Goal: Information Seeking & Learning: Learn about a topic

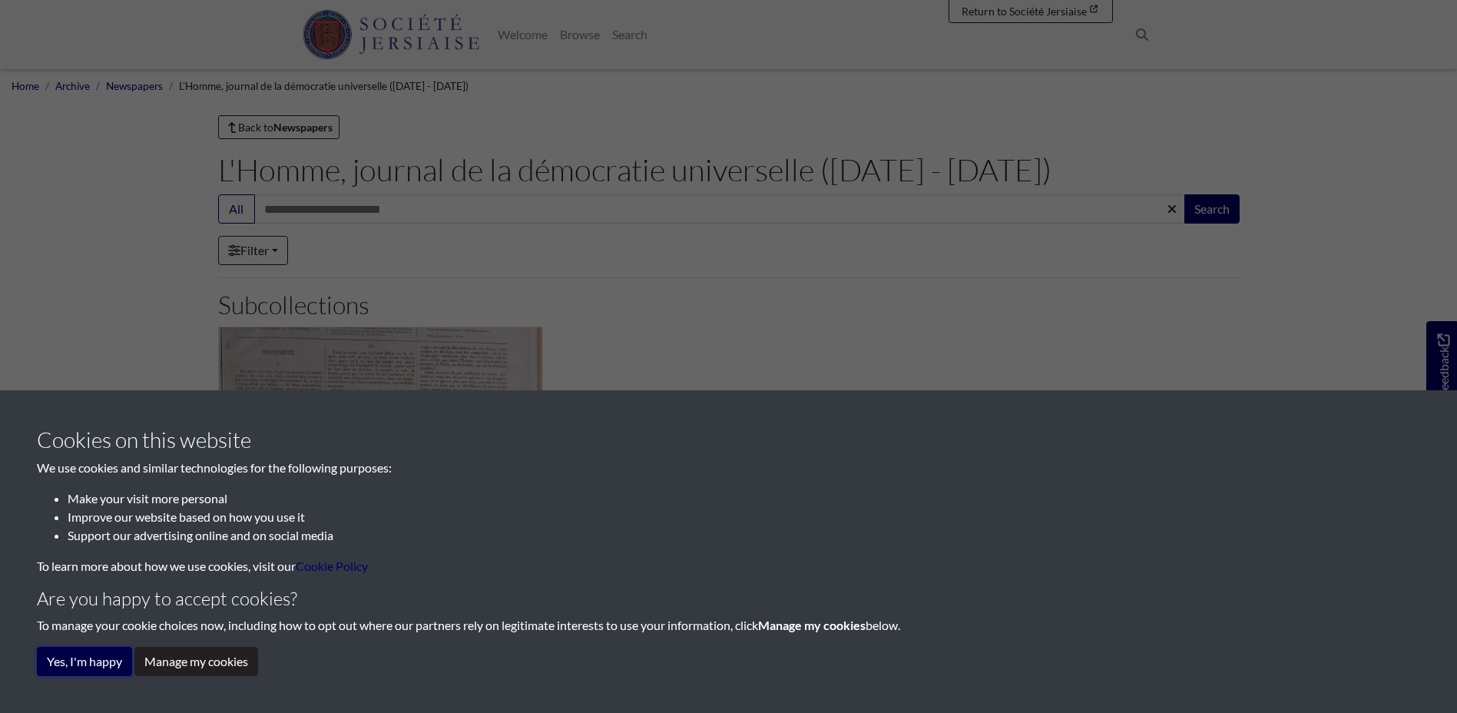
click at [91, 654] on button "Yes, I'm happy" at bounding box center [84, 661] width 95 height 29
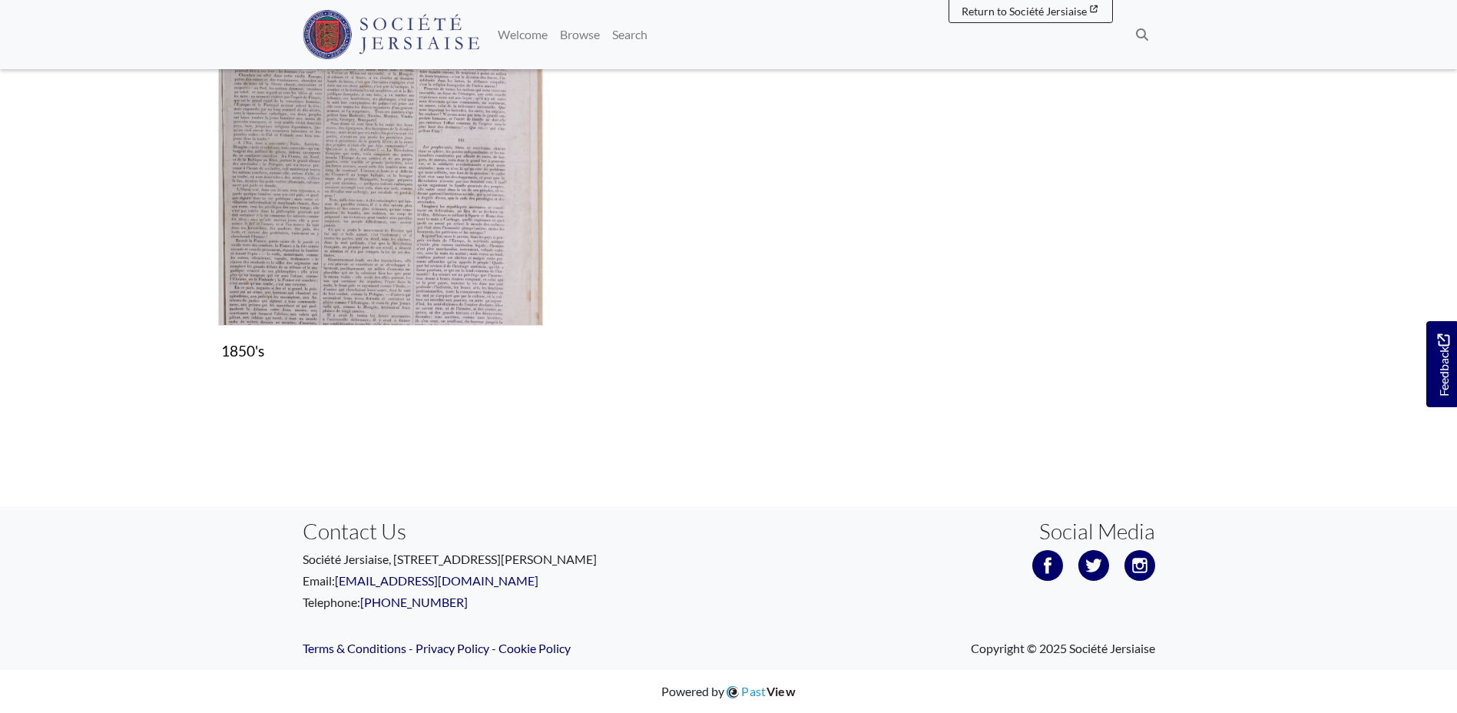
scroll to position [18, 0]
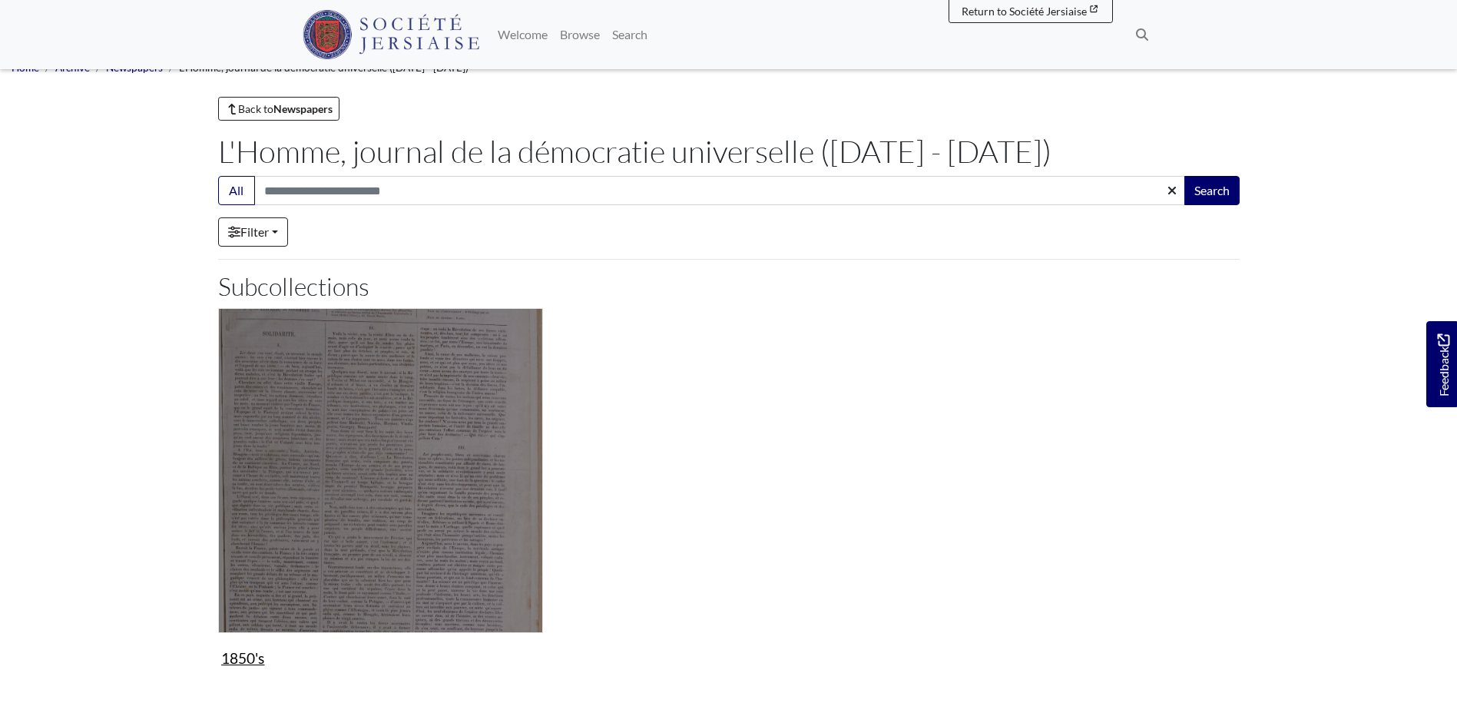
click at [407, 353] on img "Subcollection" at bounding box center [380, 470] width 325 height 325
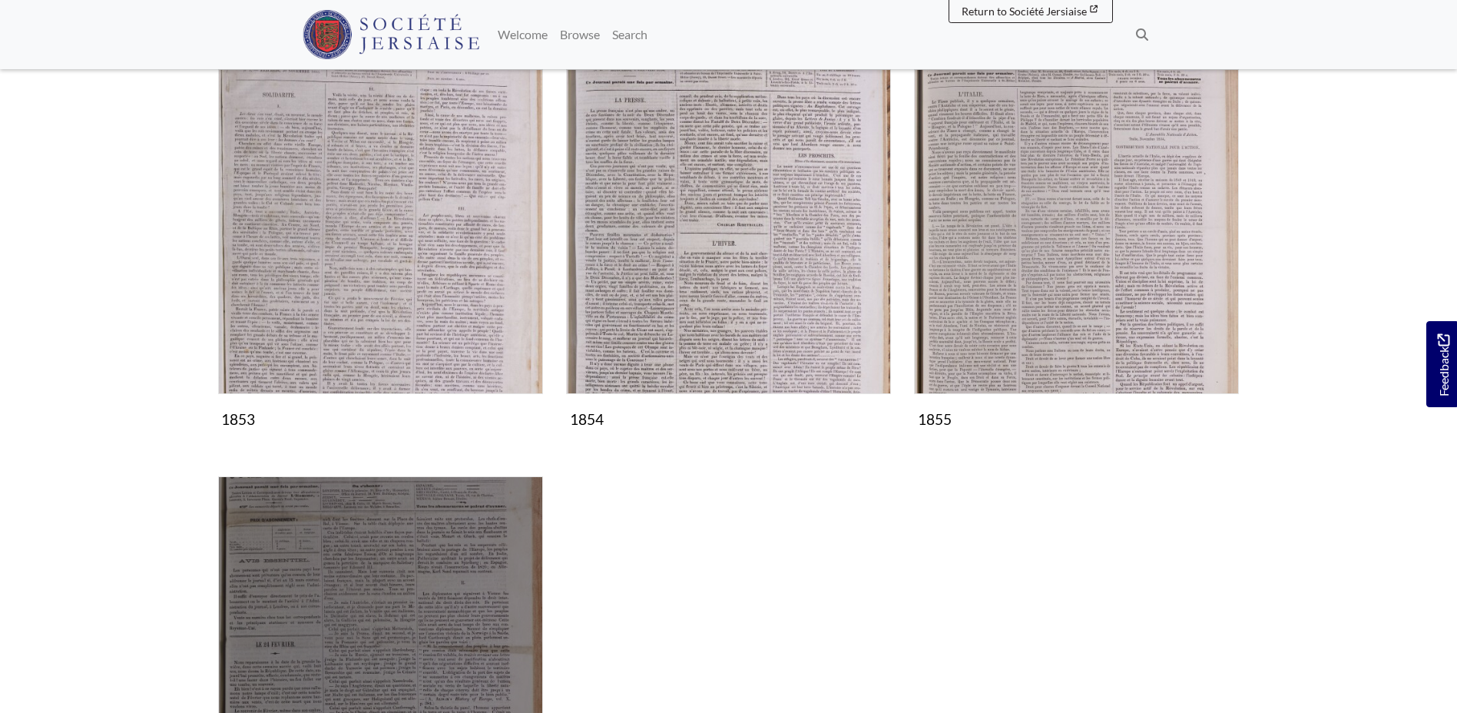
scroll to position [230, 0]
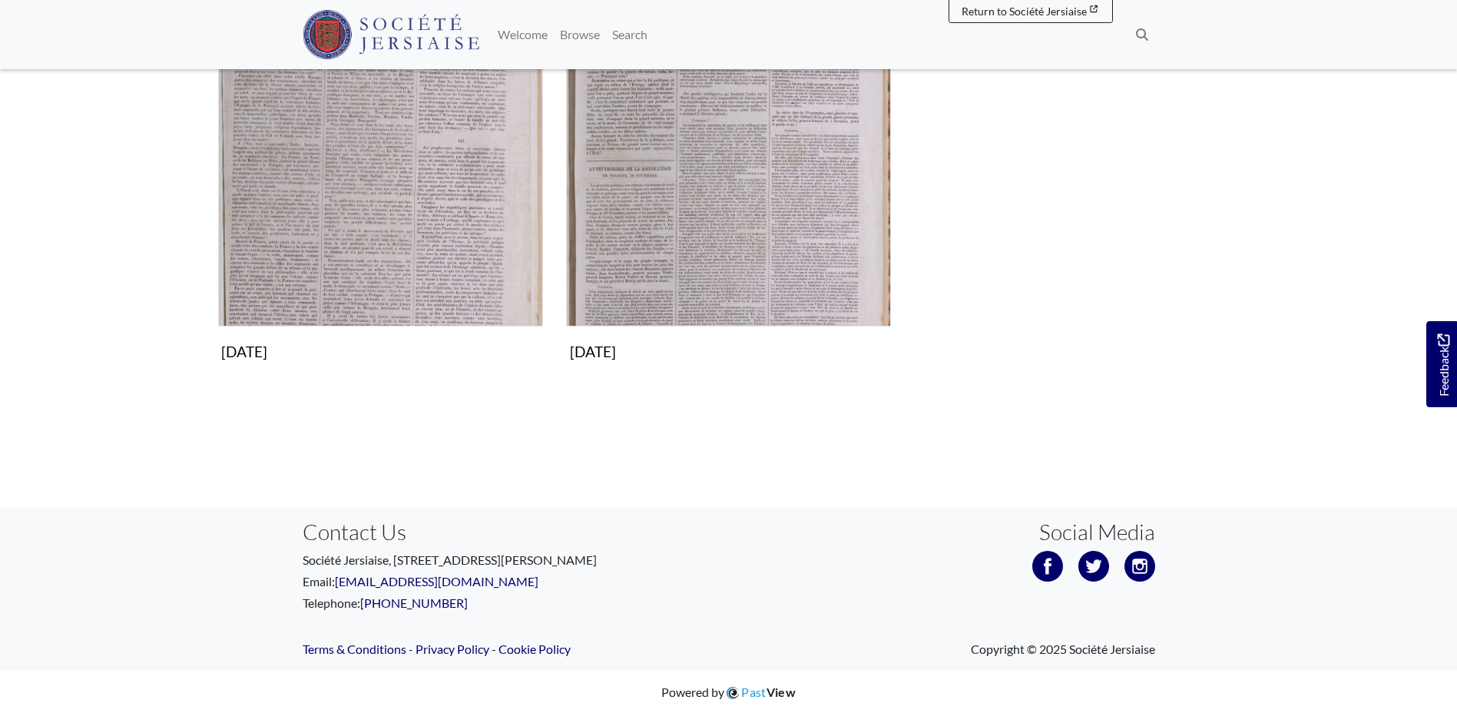
scroll to position [326, 0]
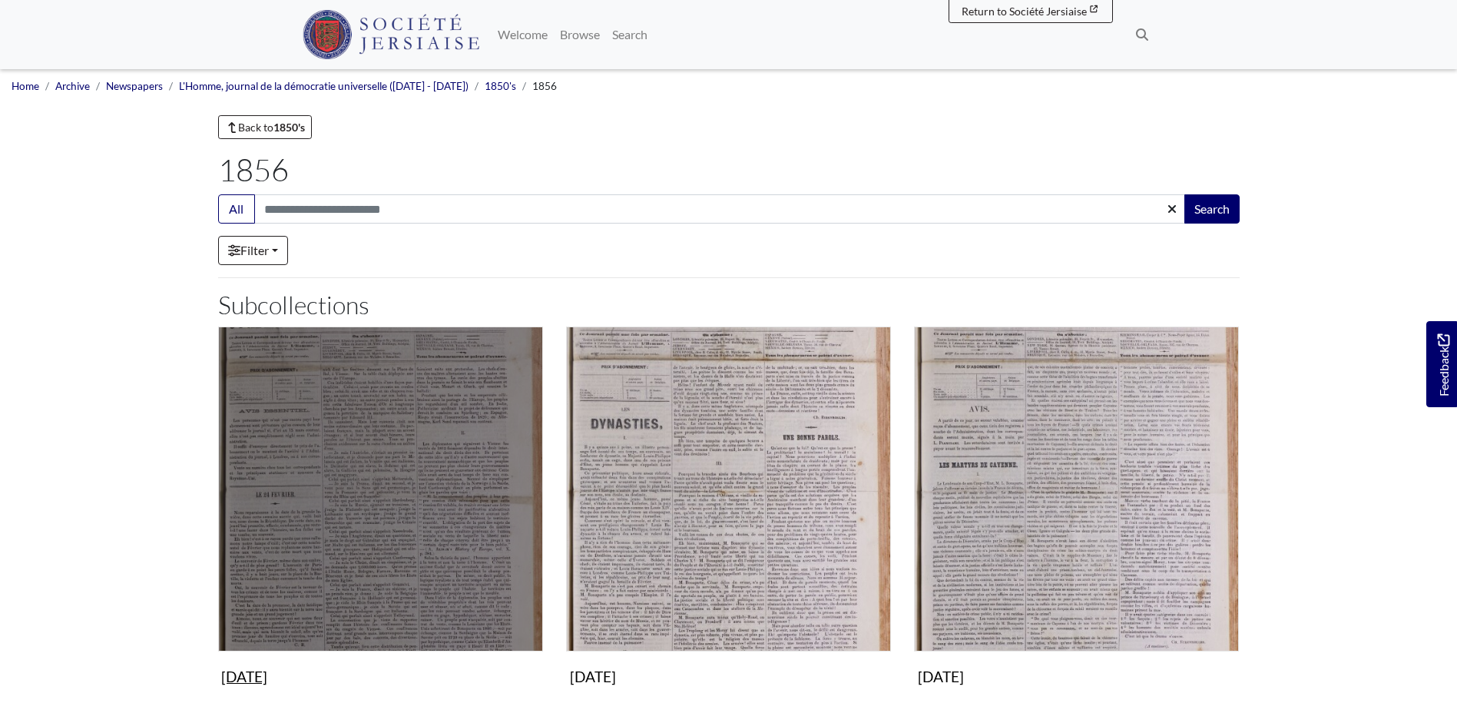
click at [325, 511] on img "Subcollection" at bounding box center [380, 488] width 325 height 325
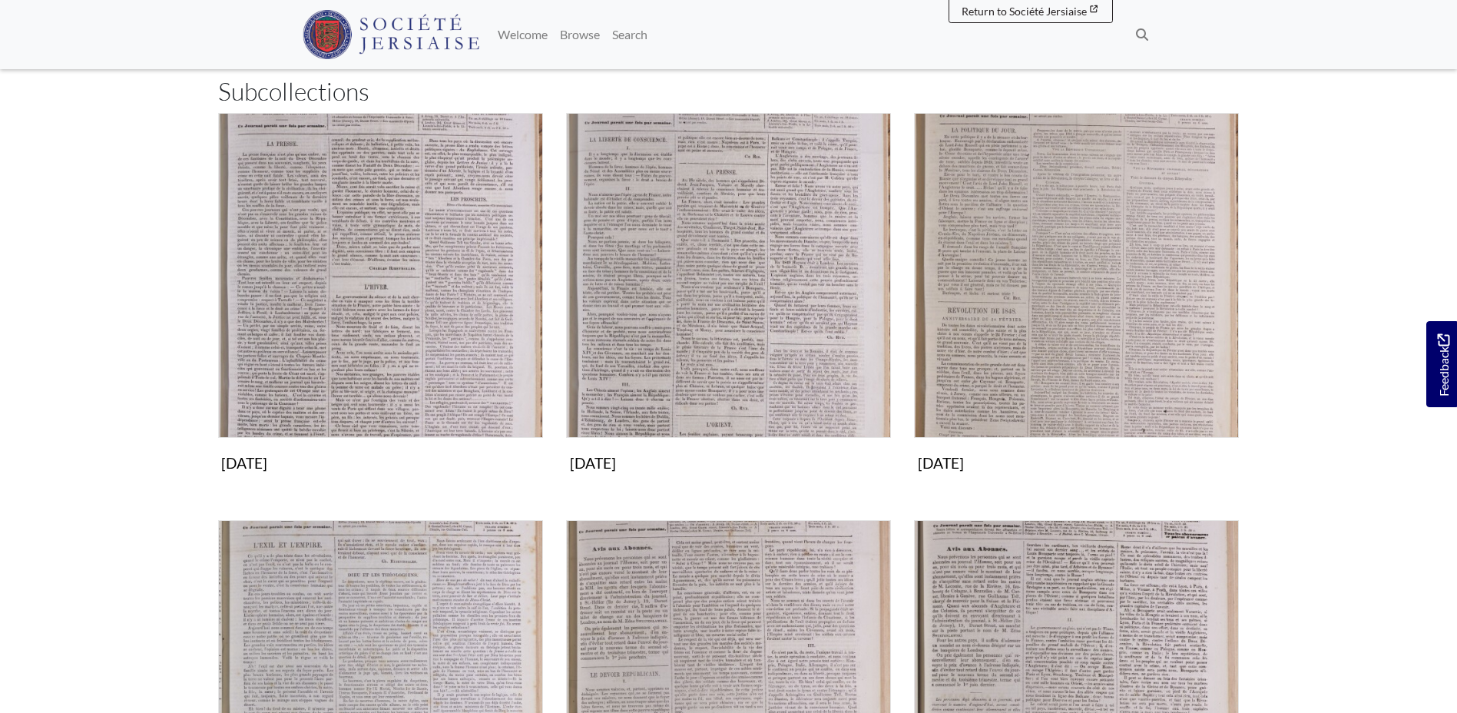
scroll to position [230, 0]
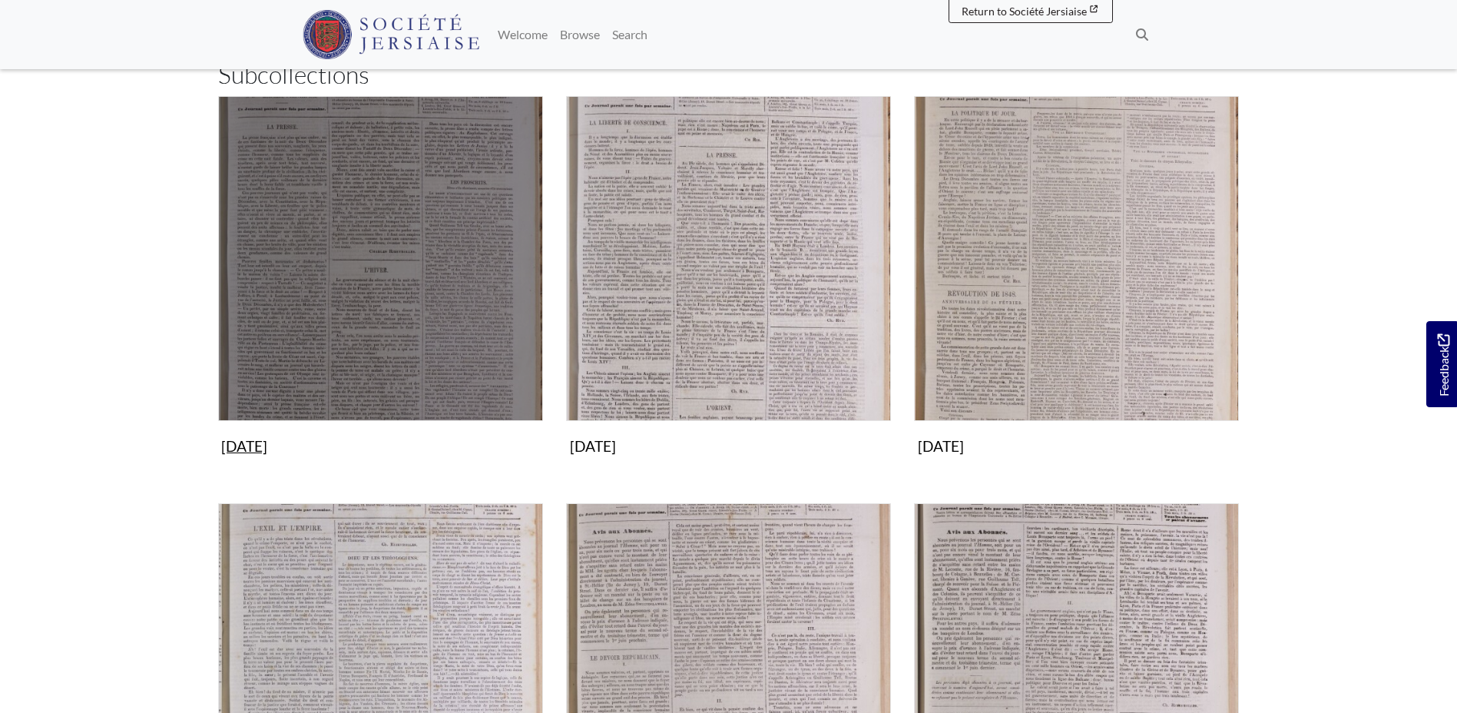
click at [371, 268] on img "Subcollection" at bounding box center [380, 258] width 325 height 325
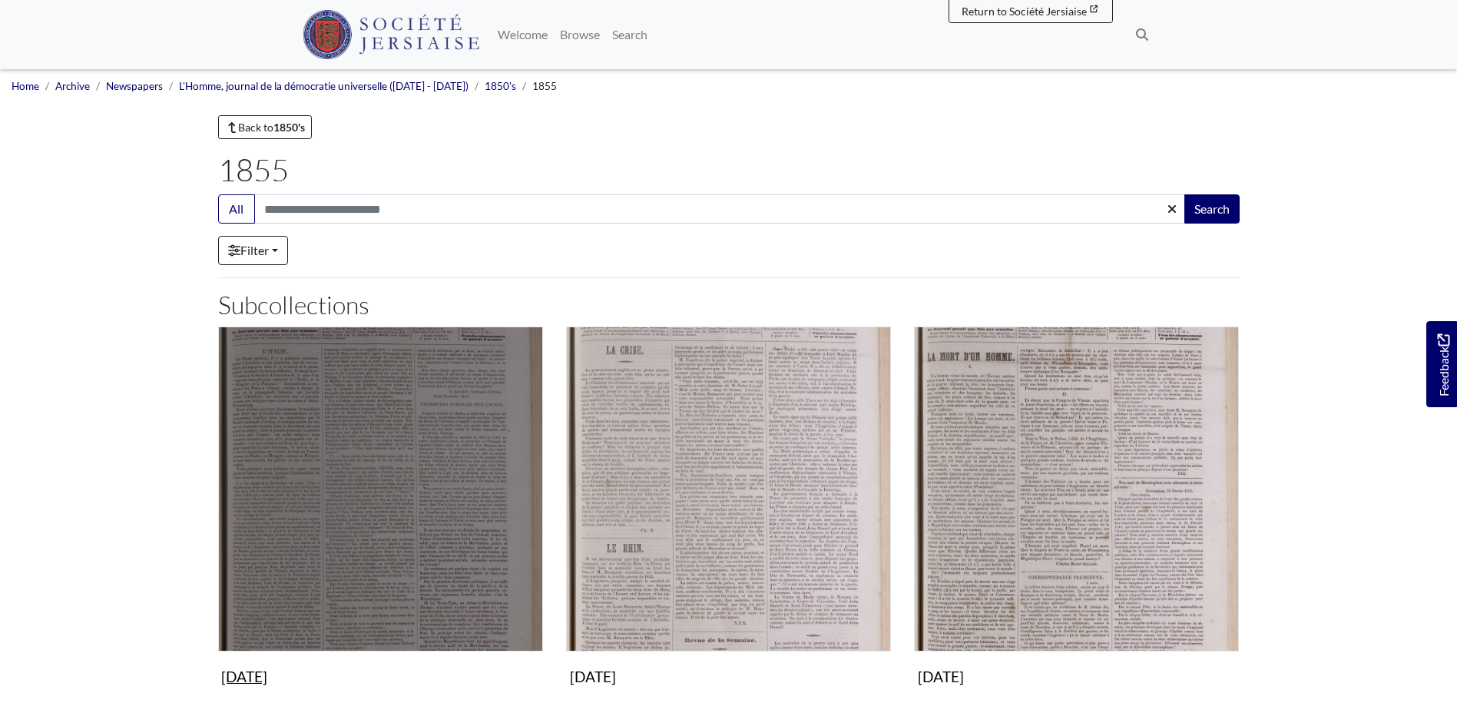
click at [323, 508] on img "Subcollection" at bounding box center [380, 488] width 325 height 325
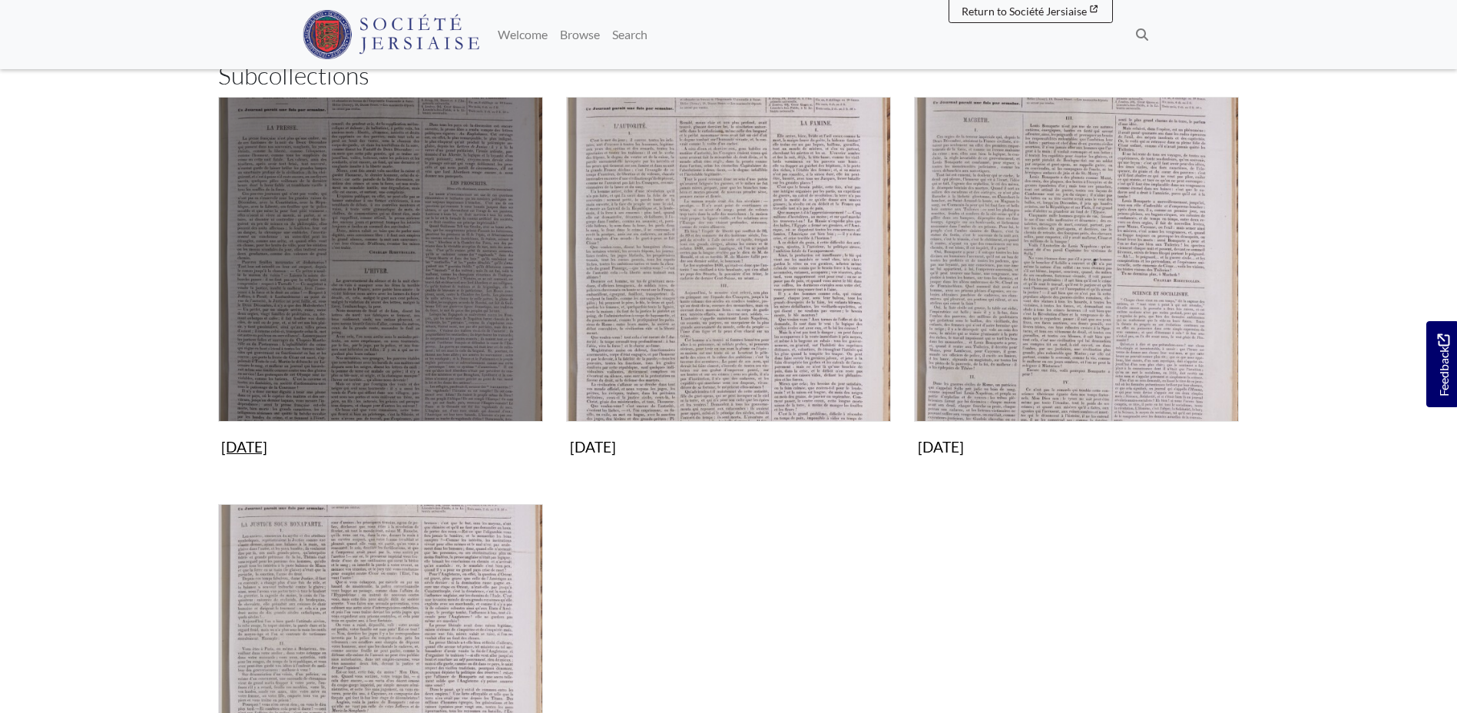
scroll to position [230, 0]
click at [419, 306] on img "Subcollection" at bounding box center [380, 258] width 325 height 325
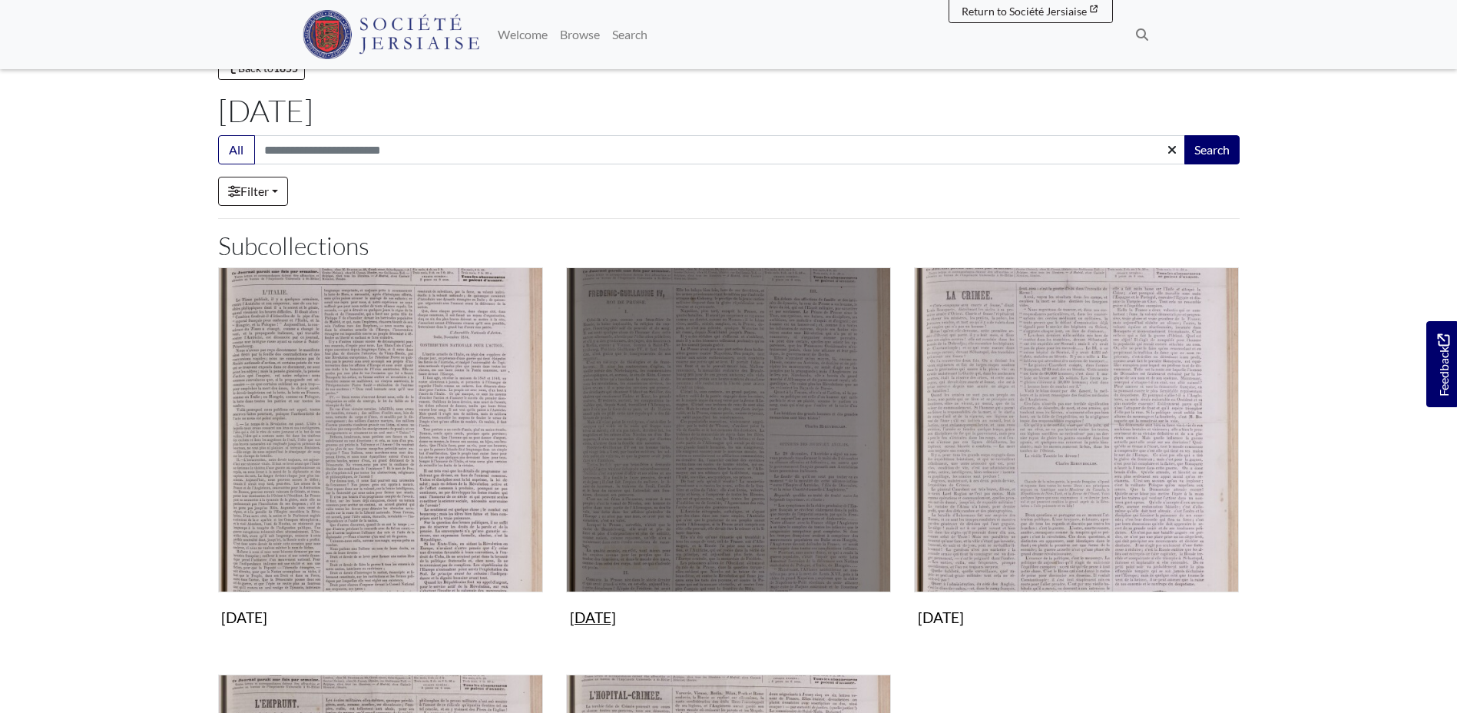
scroll to position [154, 0]
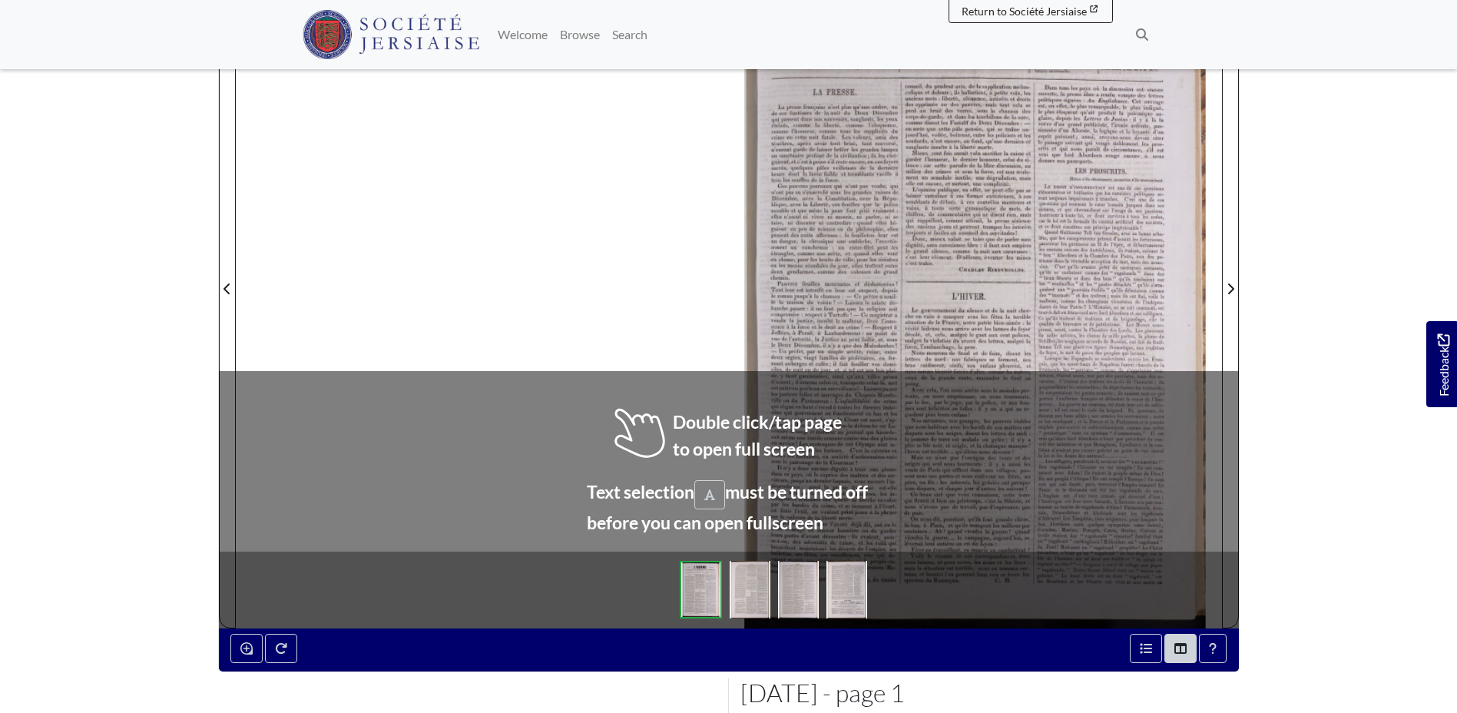
scroll to position [230, 0]
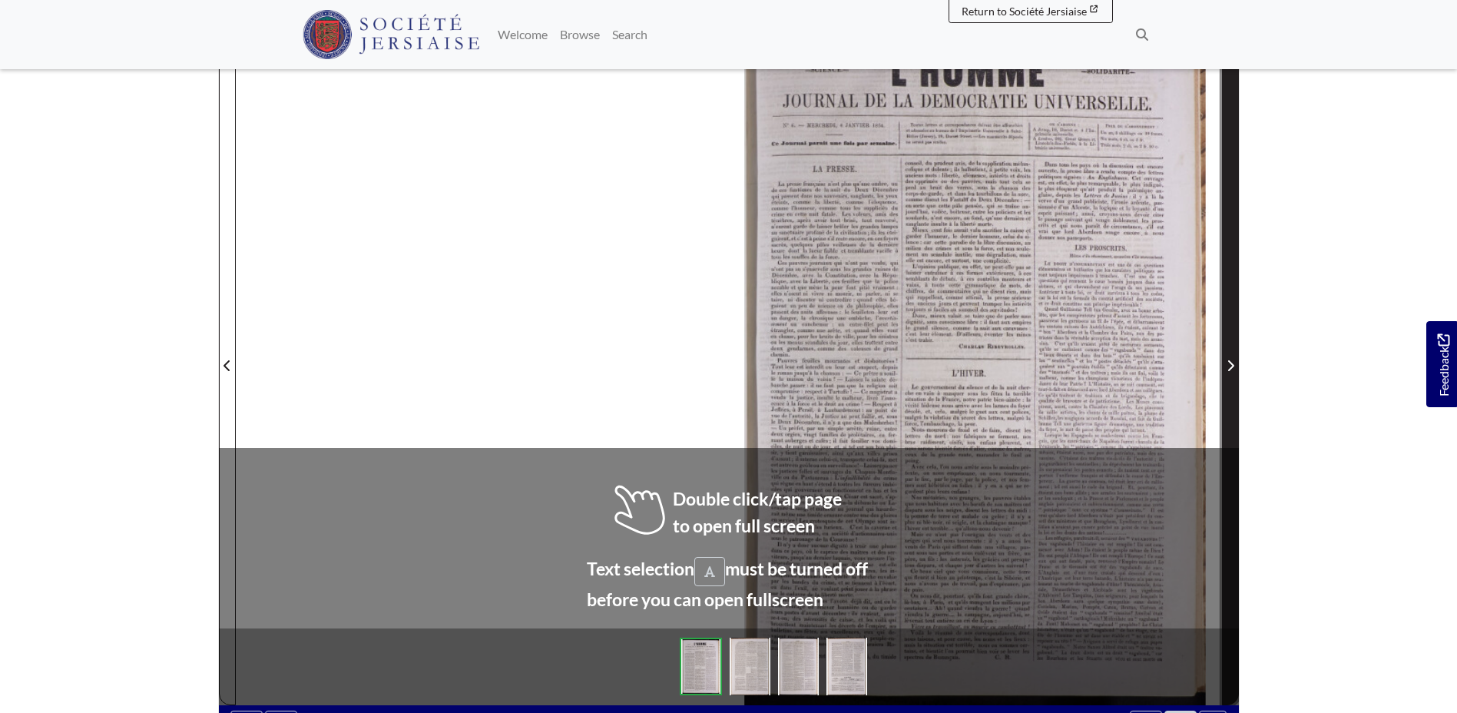
click at [1233, 379] on span "Next Page" at bounding box center [1230, 356] width 15 height 696
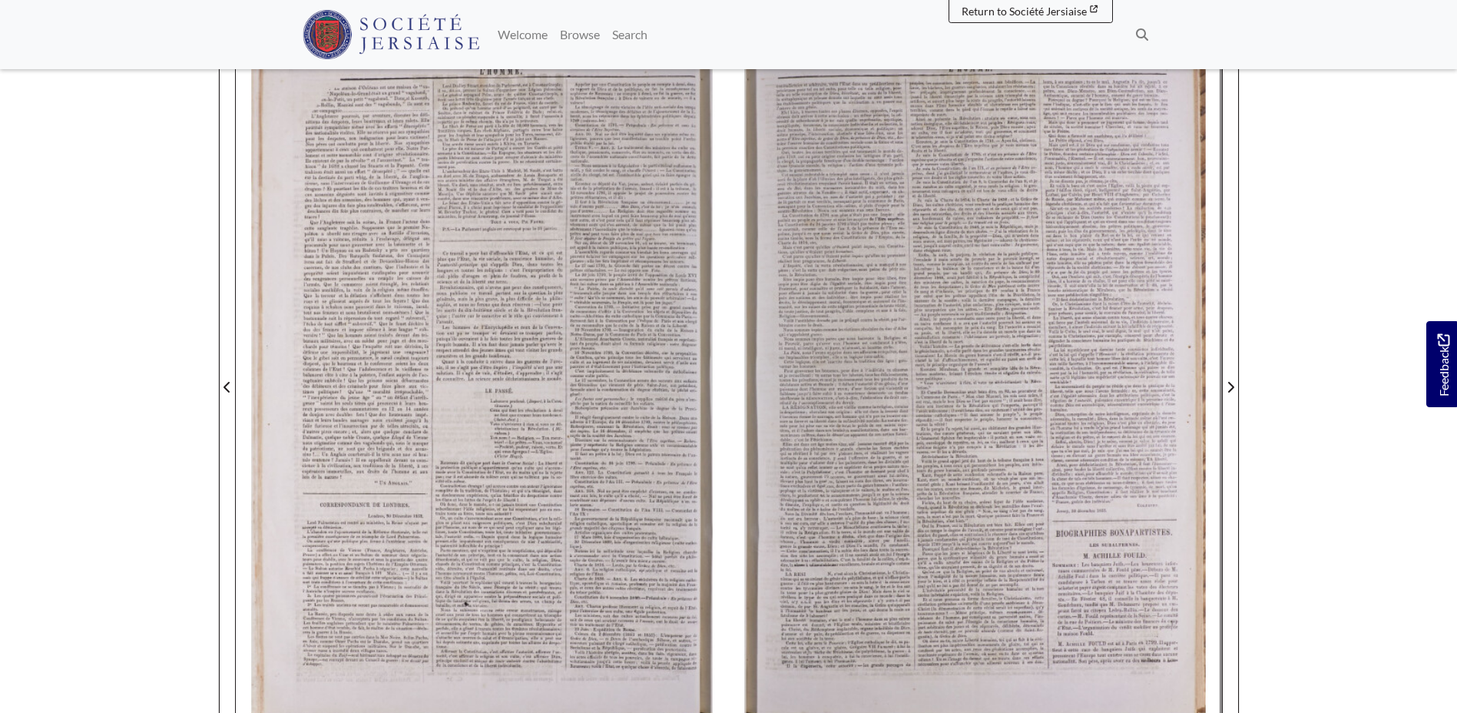
scroll to position [230, 0]
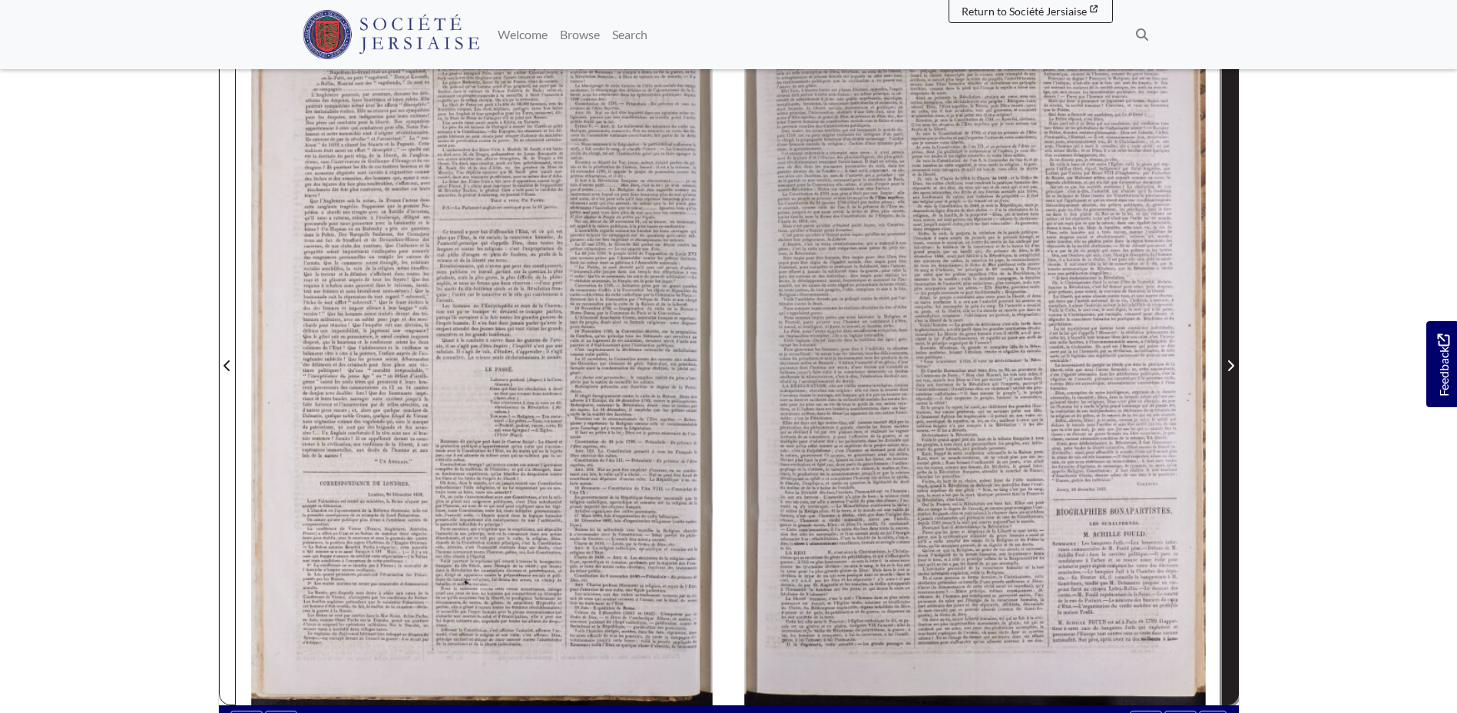
click at [1233, 376] on span "Next Page" at bounding box center [1230, 356] width 15 height 696
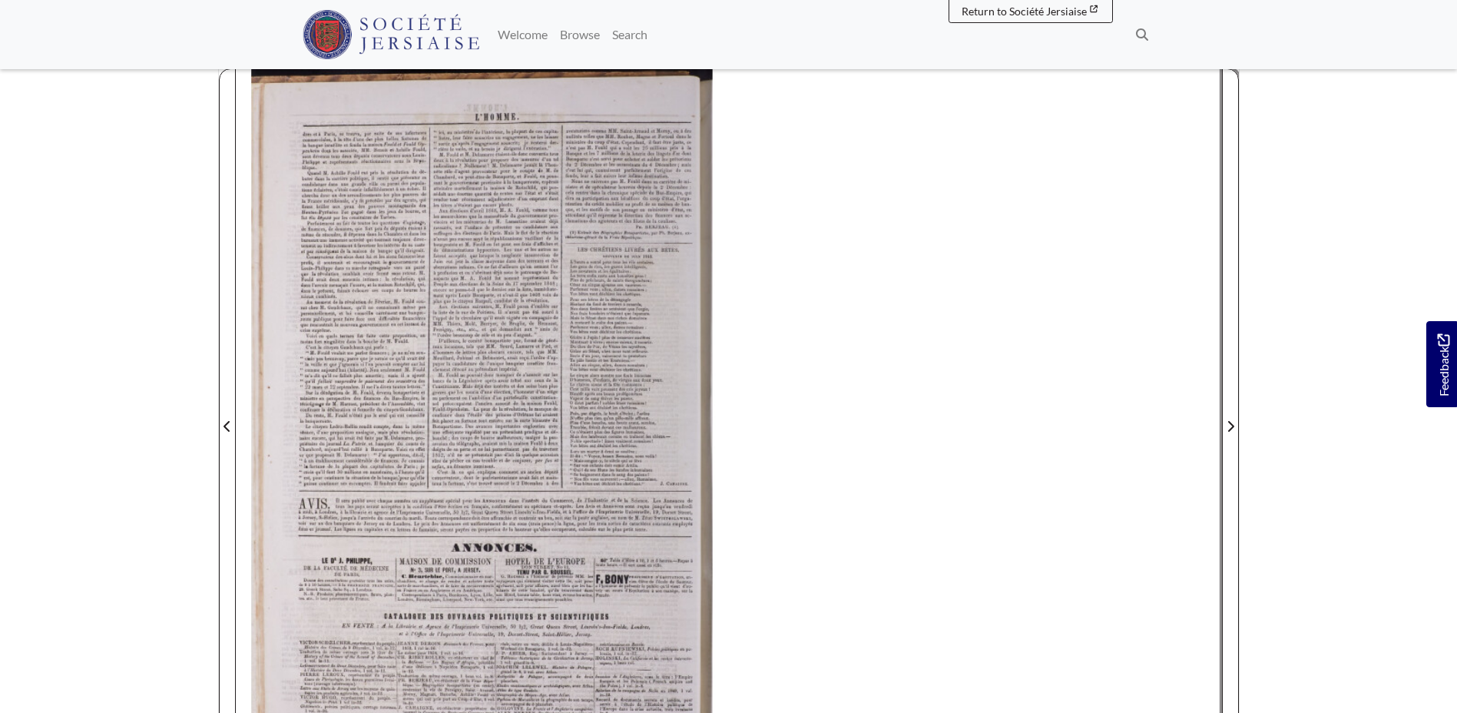
scroll to position [154, 0]
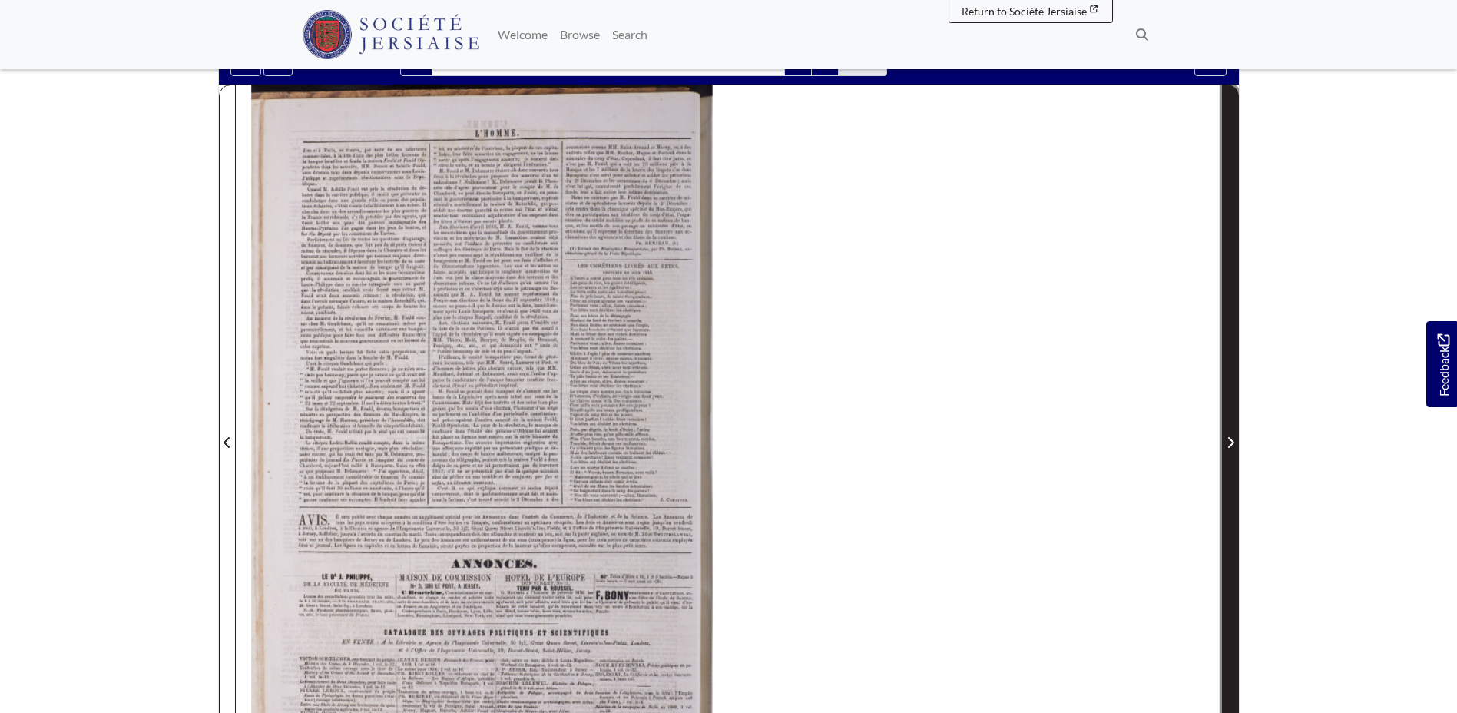
click at [1228, 435] on span "Next Page" at bounding box center [1230, 442] width 15 height 18
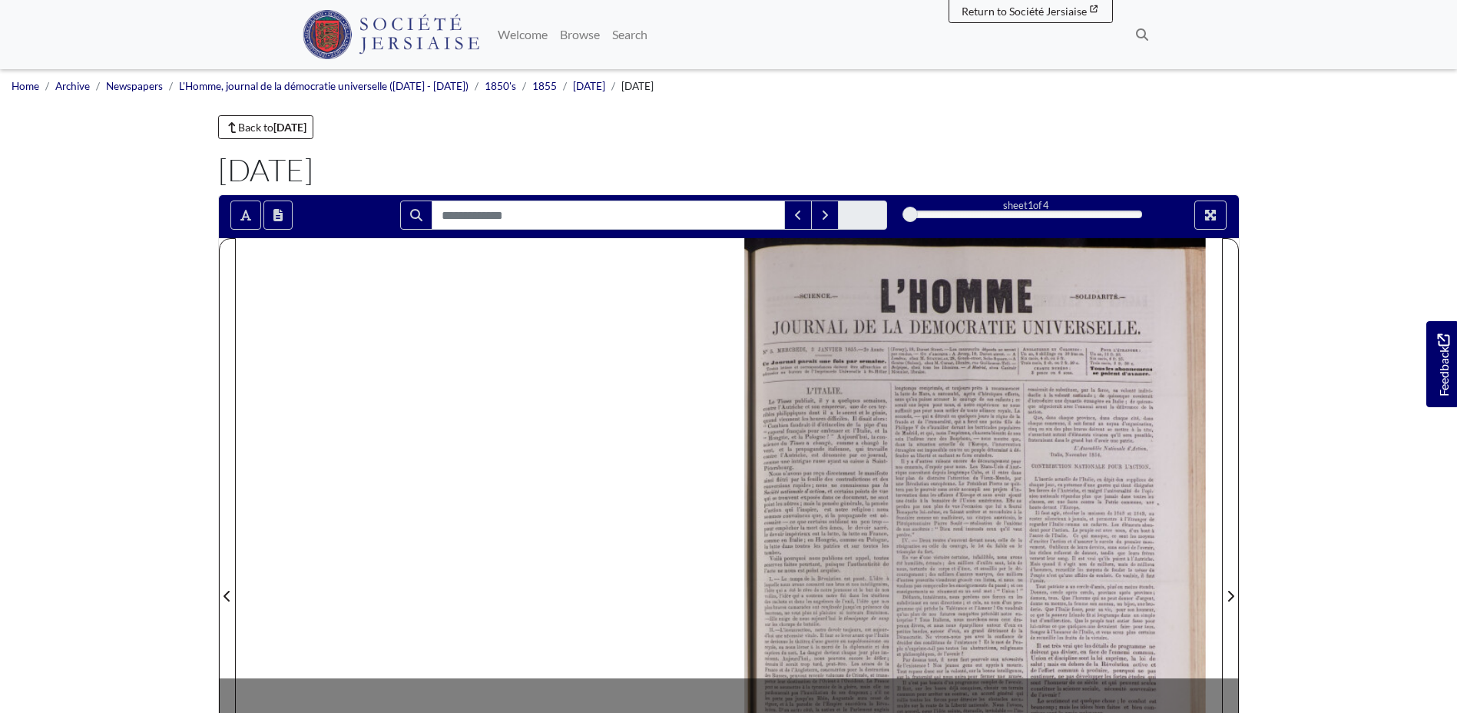
scroll to position [77, 0]
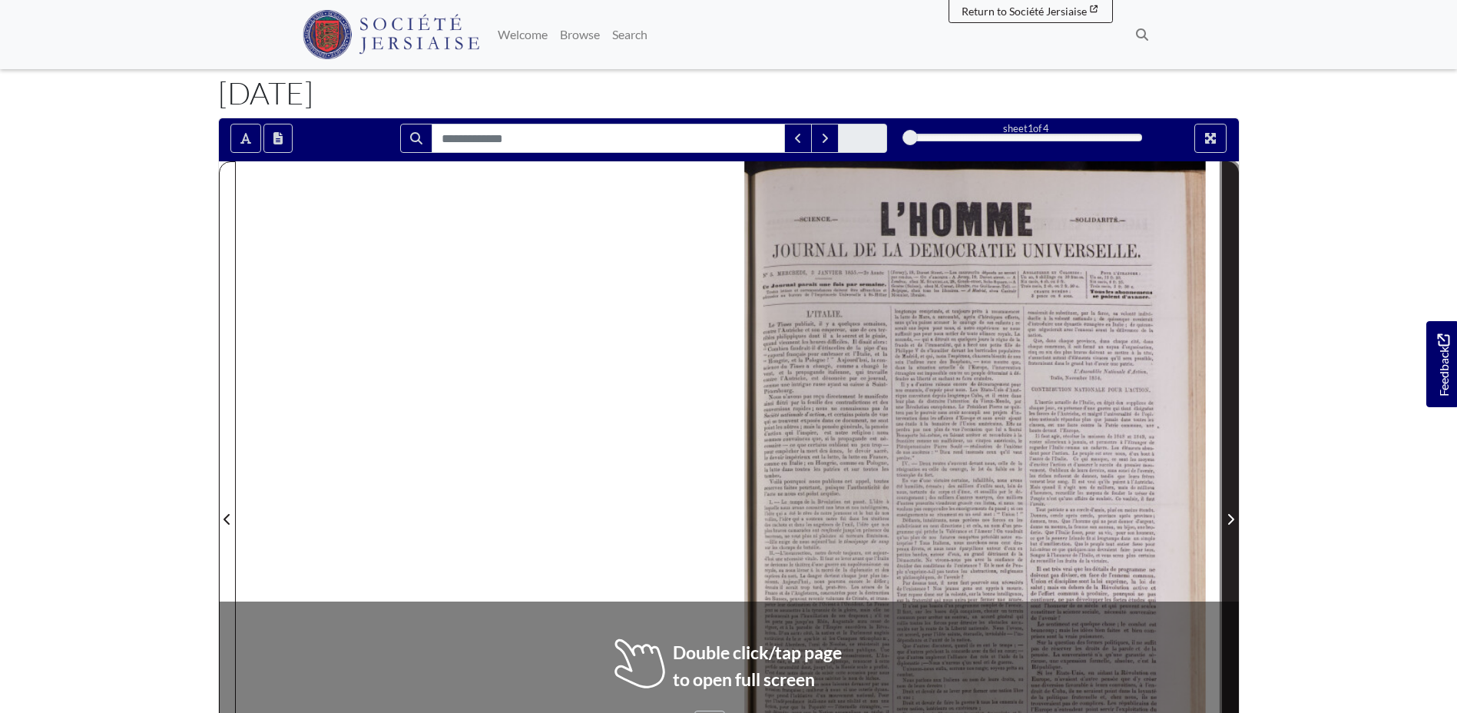
click at [1230, 528] on span "Next Page" at bounding box center [1230, 519] width 15 height 18
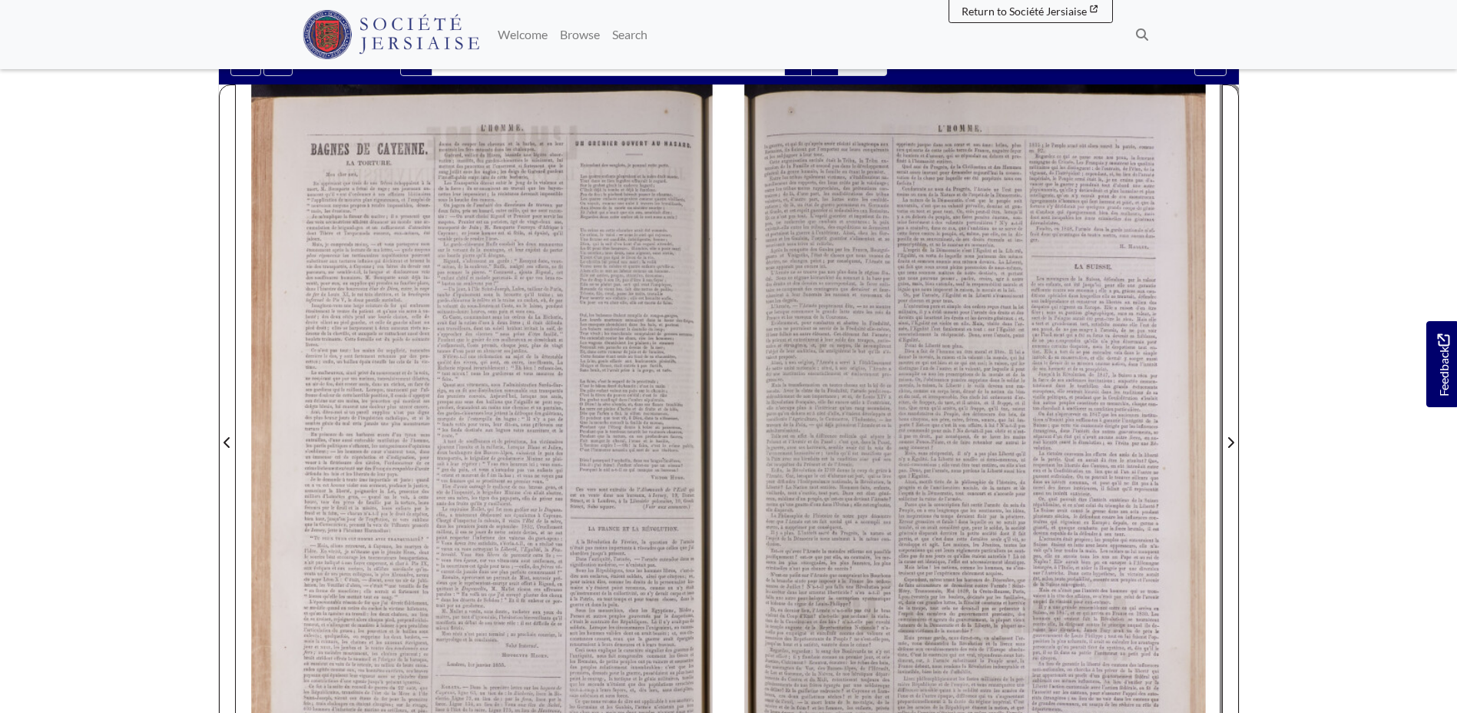
scroll to position [230, 0]
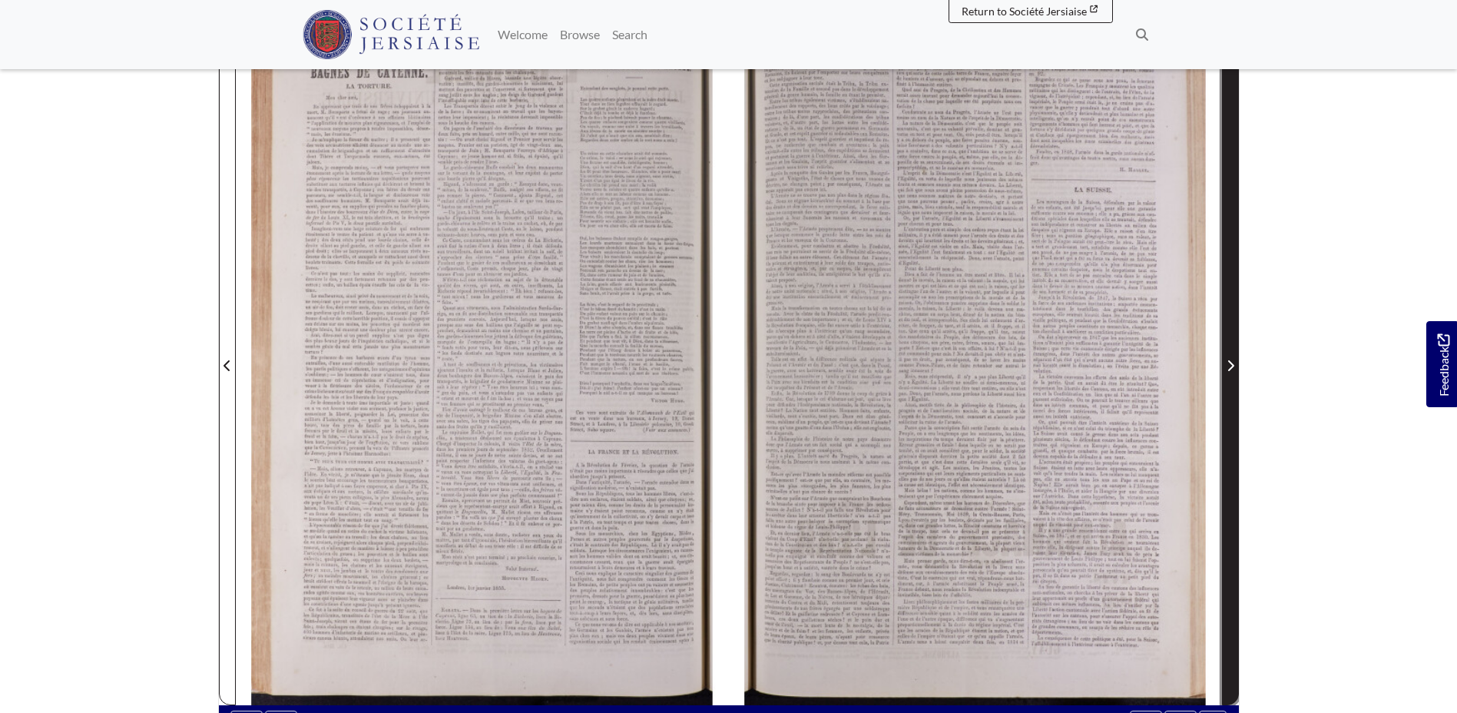
click at [1231, 394] on span "Next Page" at bounding box center [1230, 356] width 15 height 696
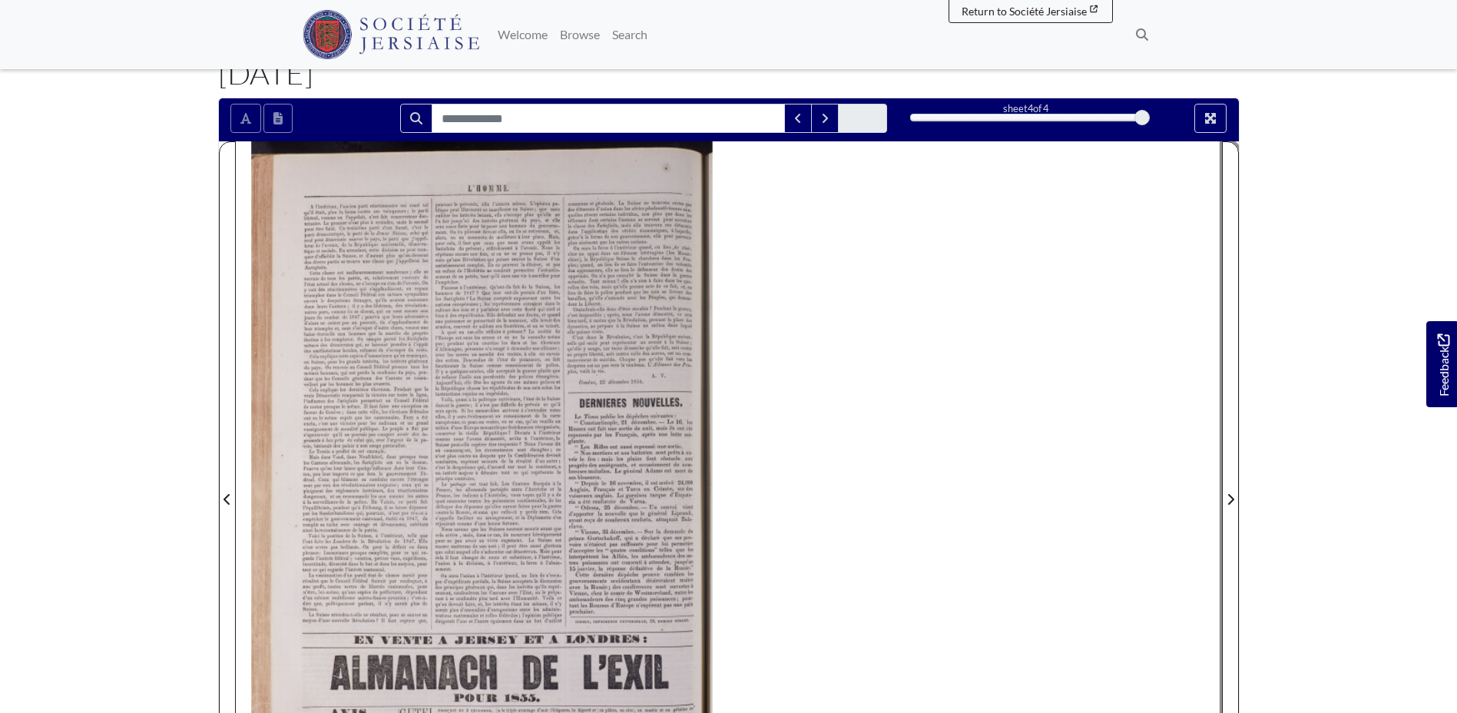
scroll to position [77, 0]
